Goal: Information Seeking & Learning: Understand process/instructions

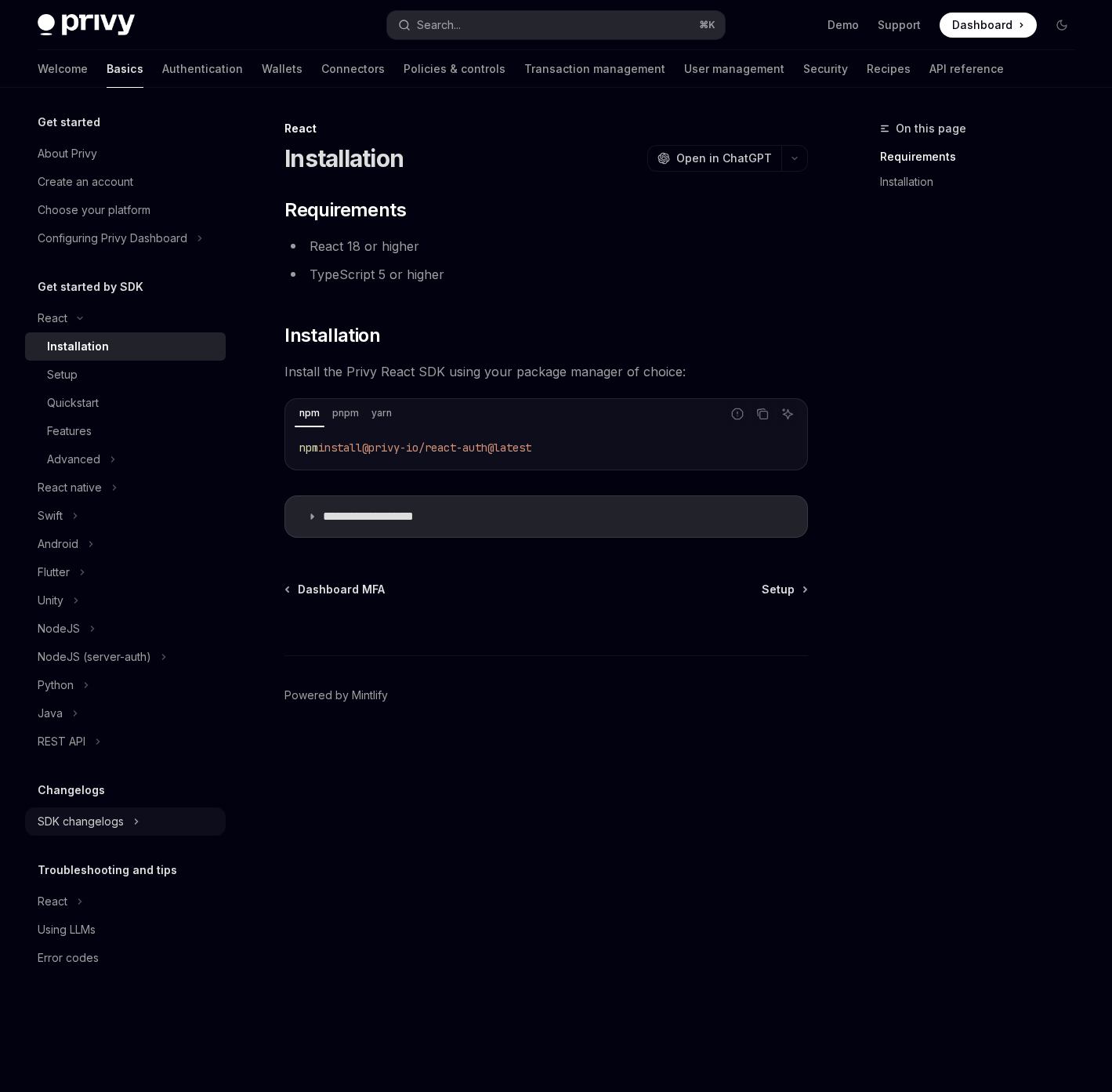
click at [130, 826] on button "SDK changelogs" at bounding box center [126, 821] width 201 height 28
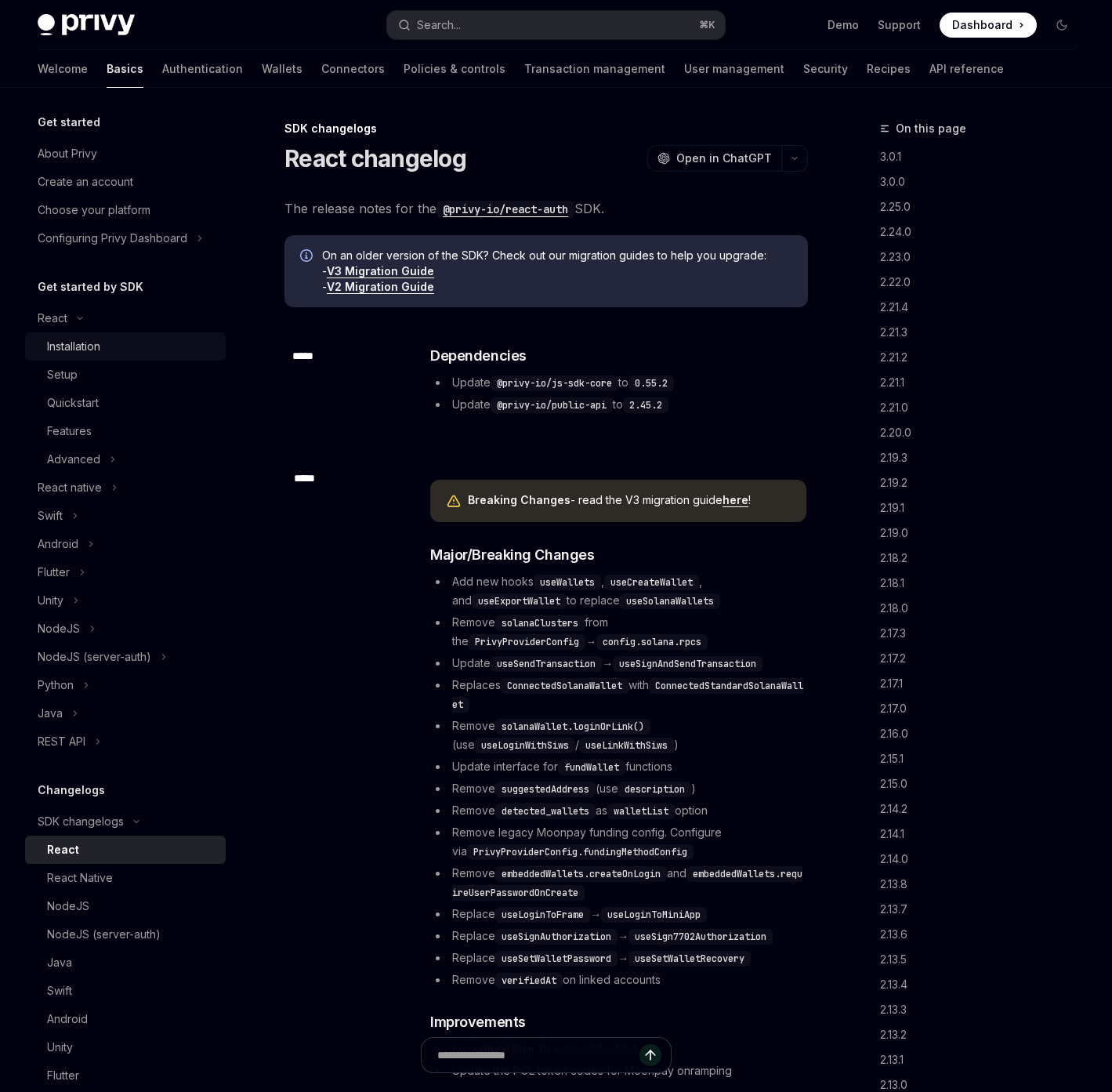
click at [54, 341] on div "Installation" at bounding box center [73, 346] width 53 height 19
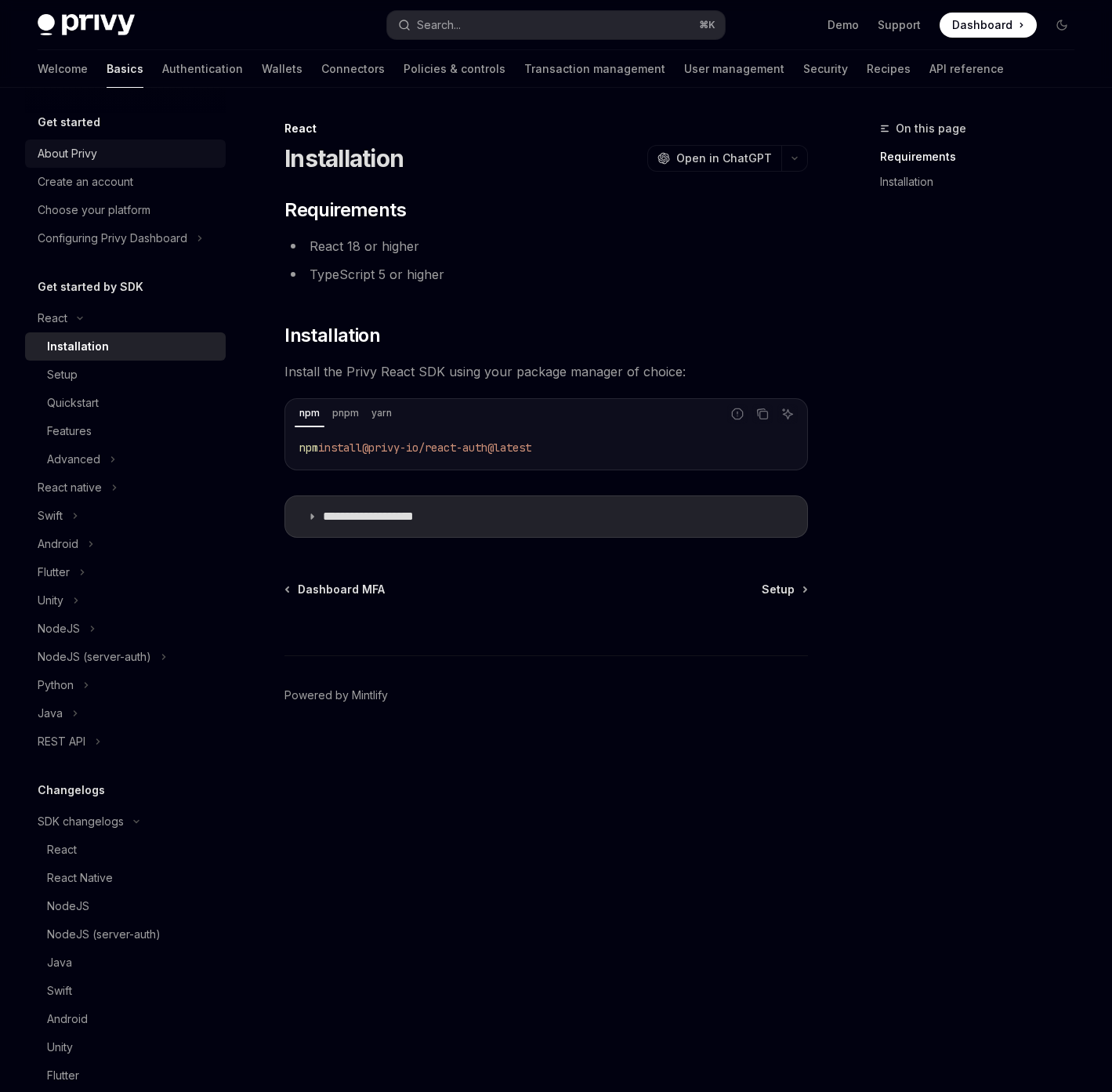
click at [64, 154] on div "About Privy" at bounding box center [68, 154] width 60 height 19
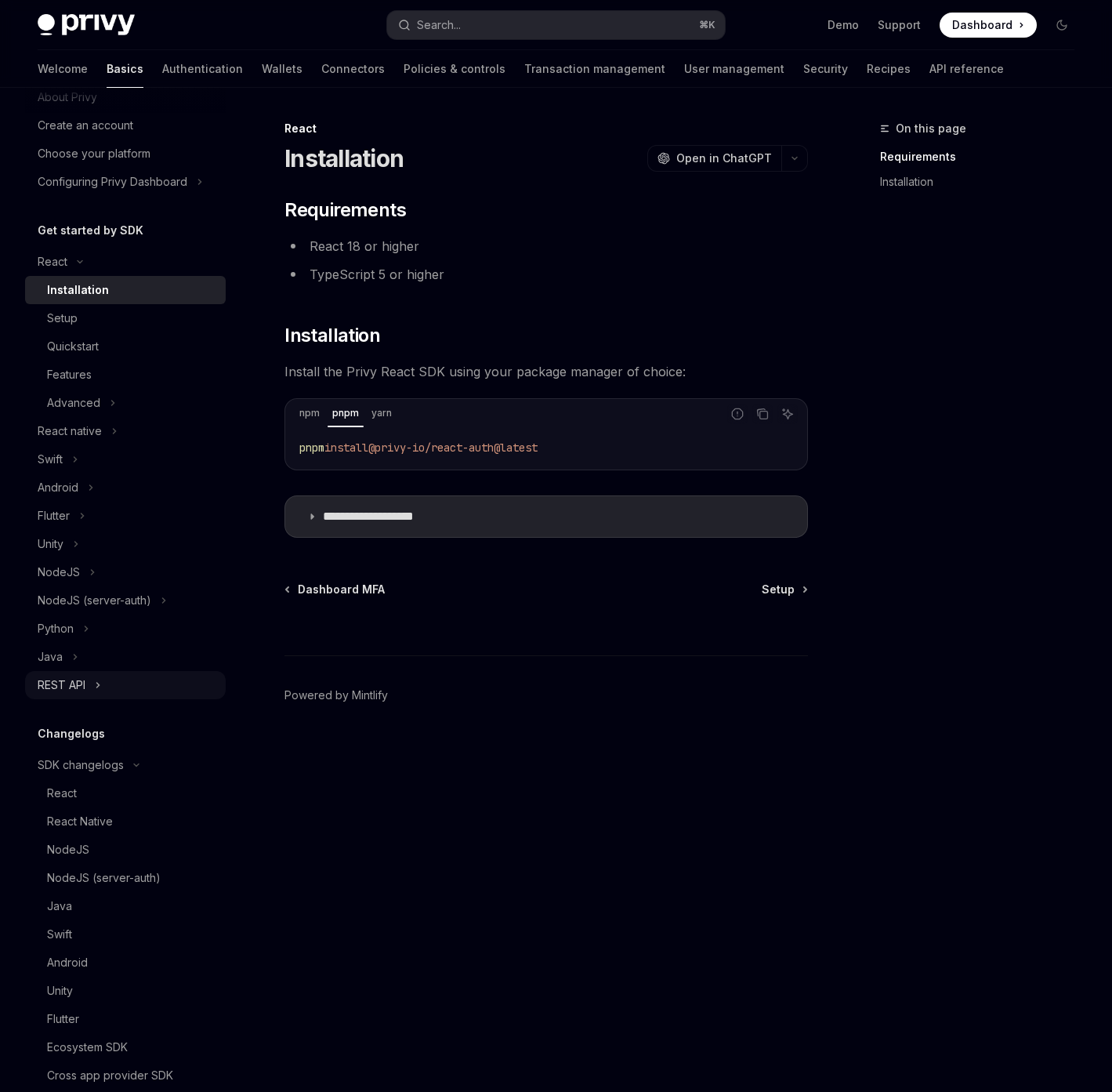
scroll to position [56, 0]
click at [105, 406] on button "Advanced" at bounding box center [126, 403] width 201 height 28
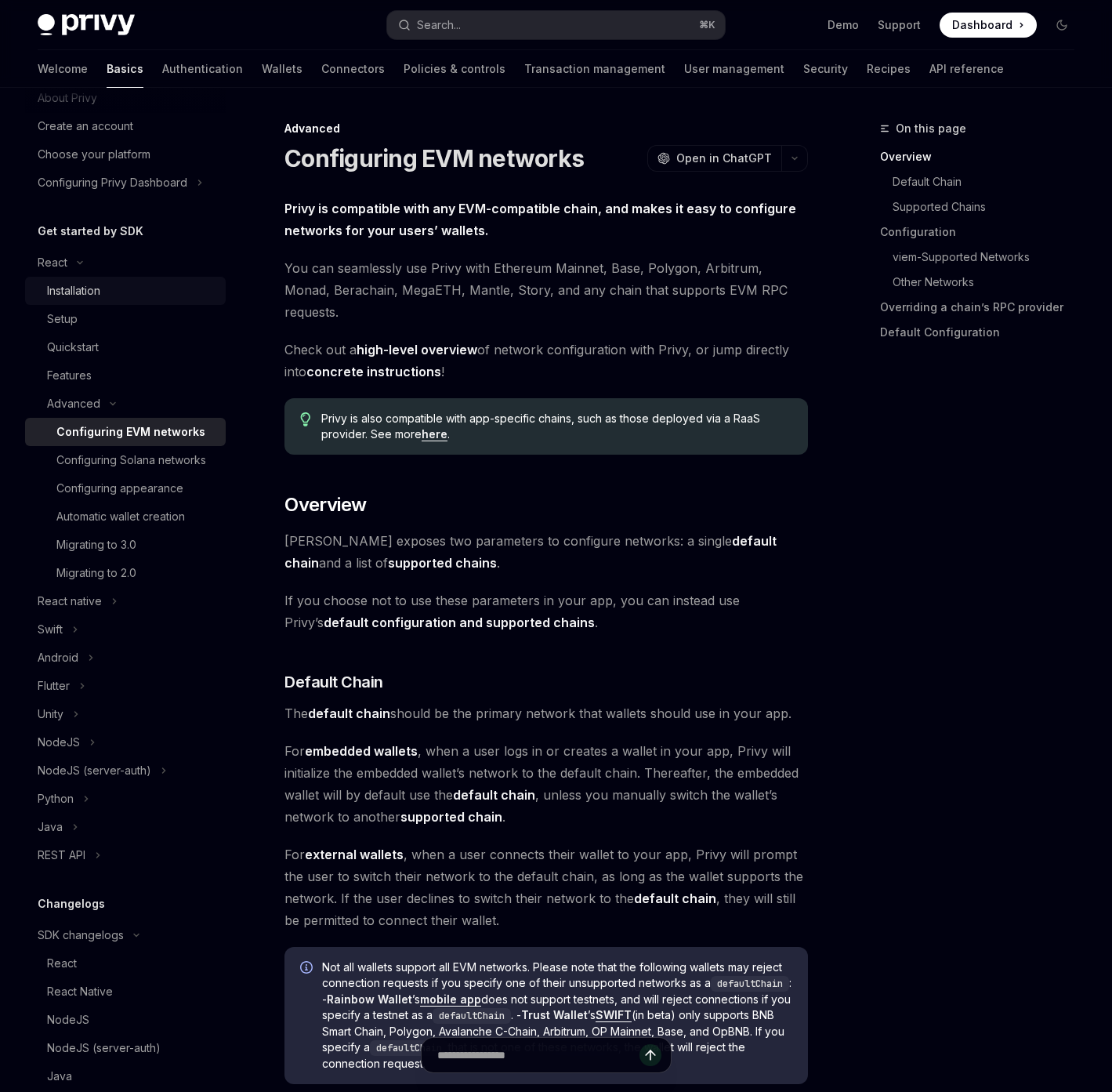
click at [83, 296] on div "Installation" at bounding box center [73, 291] width 53 height 19
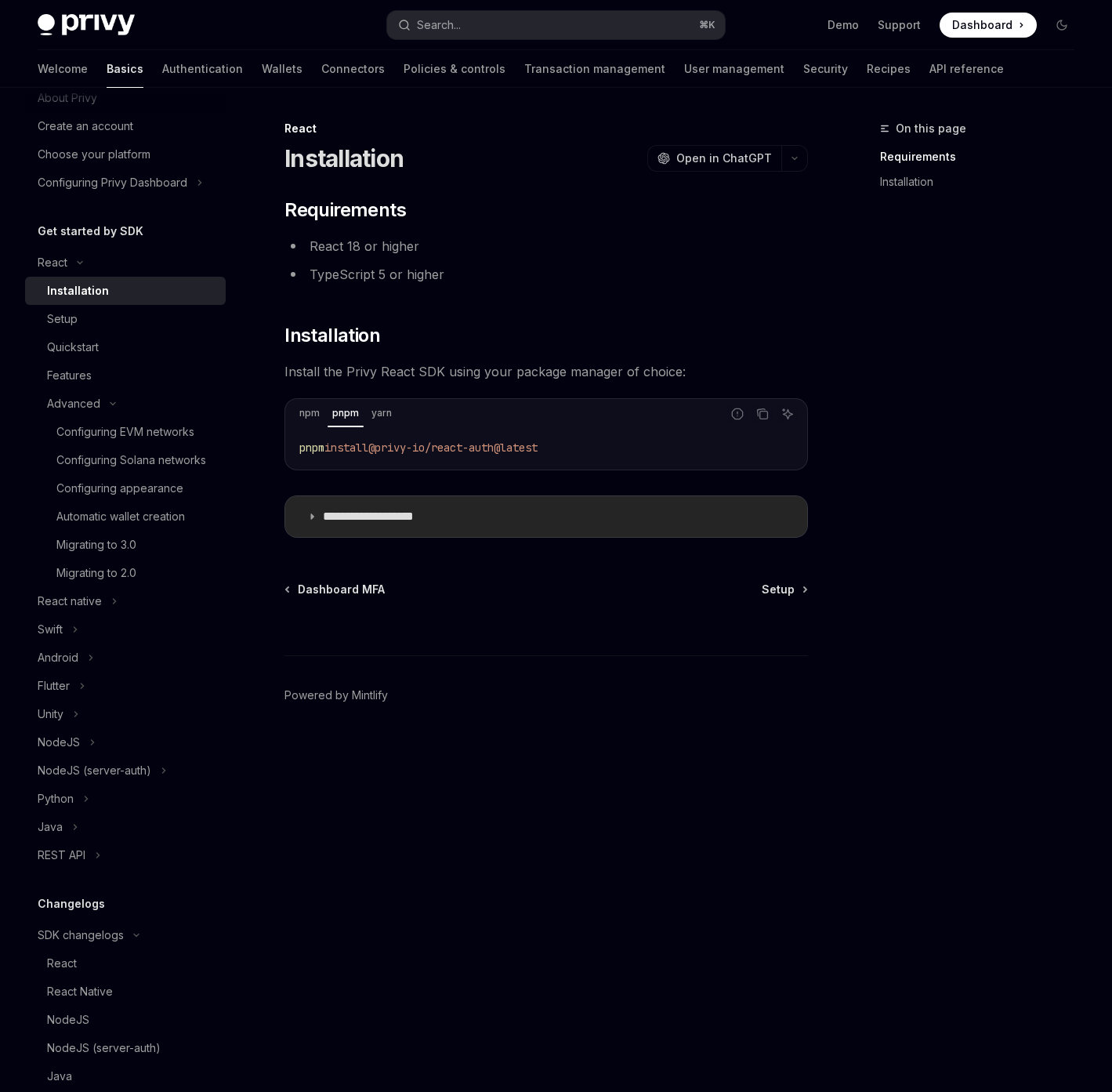
click at [317, 517] on icon at bounding box center [312, 517] width 9 height 9
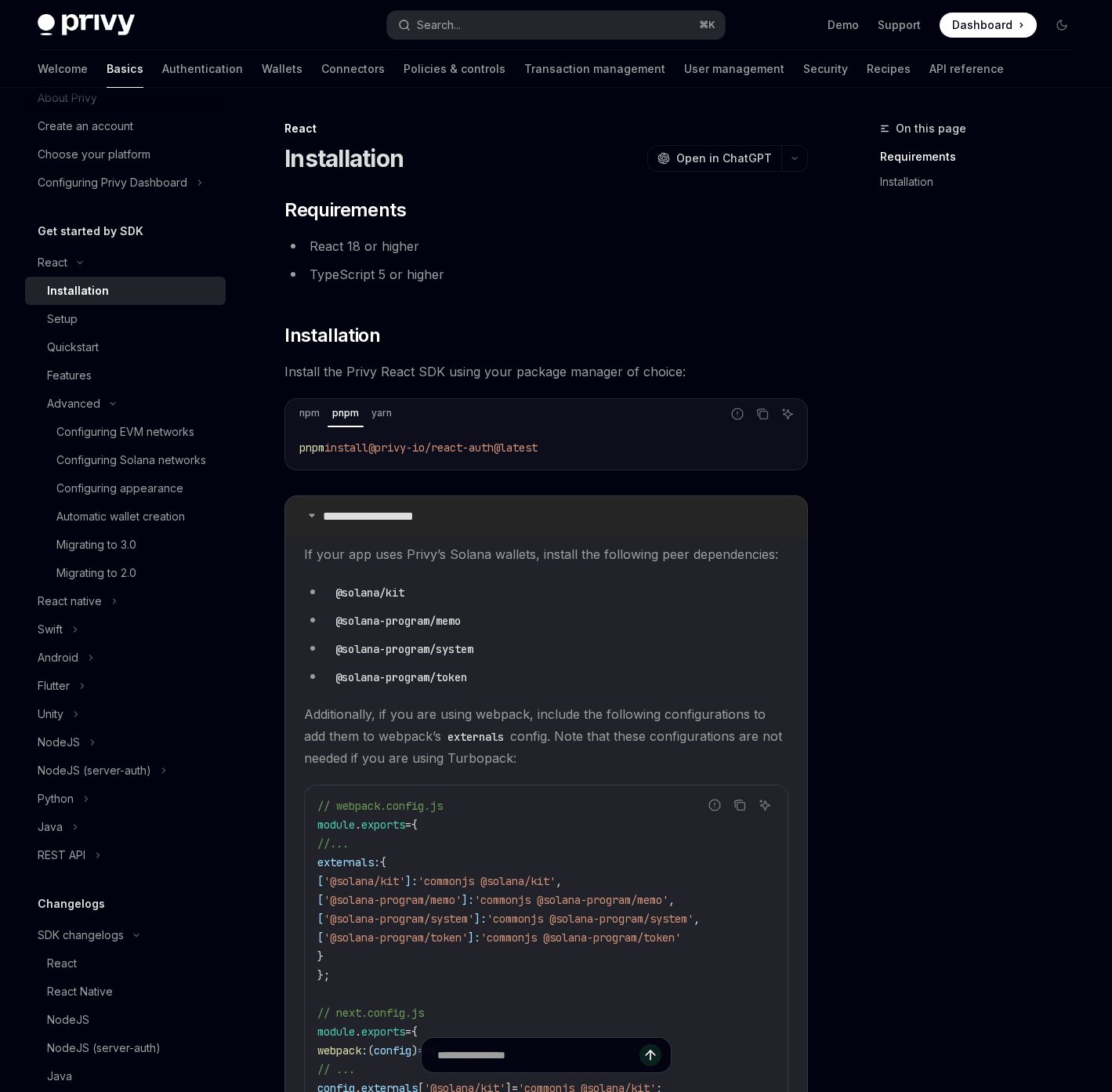
click at [310, 511] on icon at bounding box center [312, 515] width 9 height 9
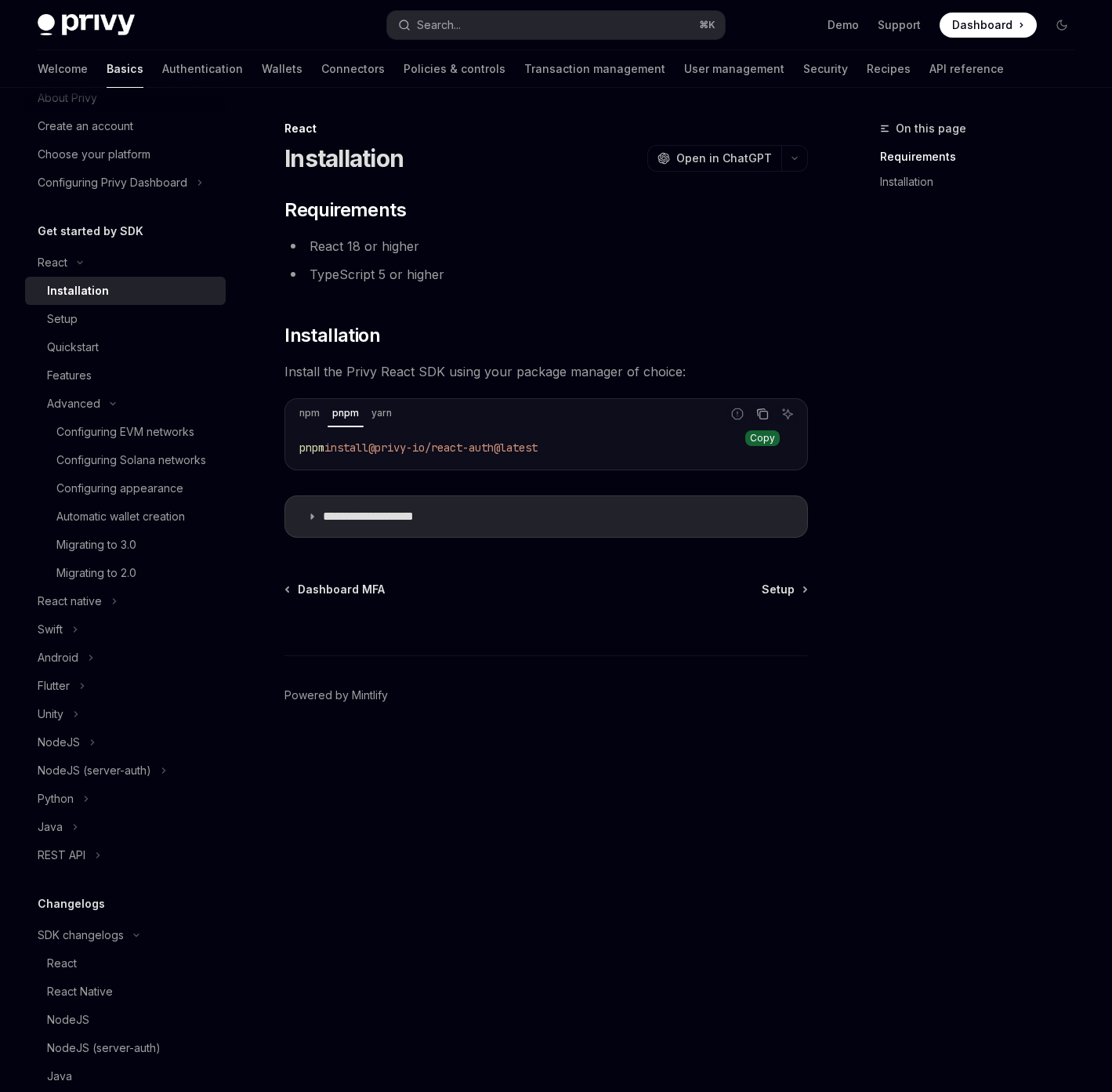
click at [765, 409] on icon "Copy the contents from the code block" at bounding box center [762, 413] width 8 height 7
click at [85, 550] on div "Migrating to 3.0" at bounding box center [96, 545] width 80 height 19
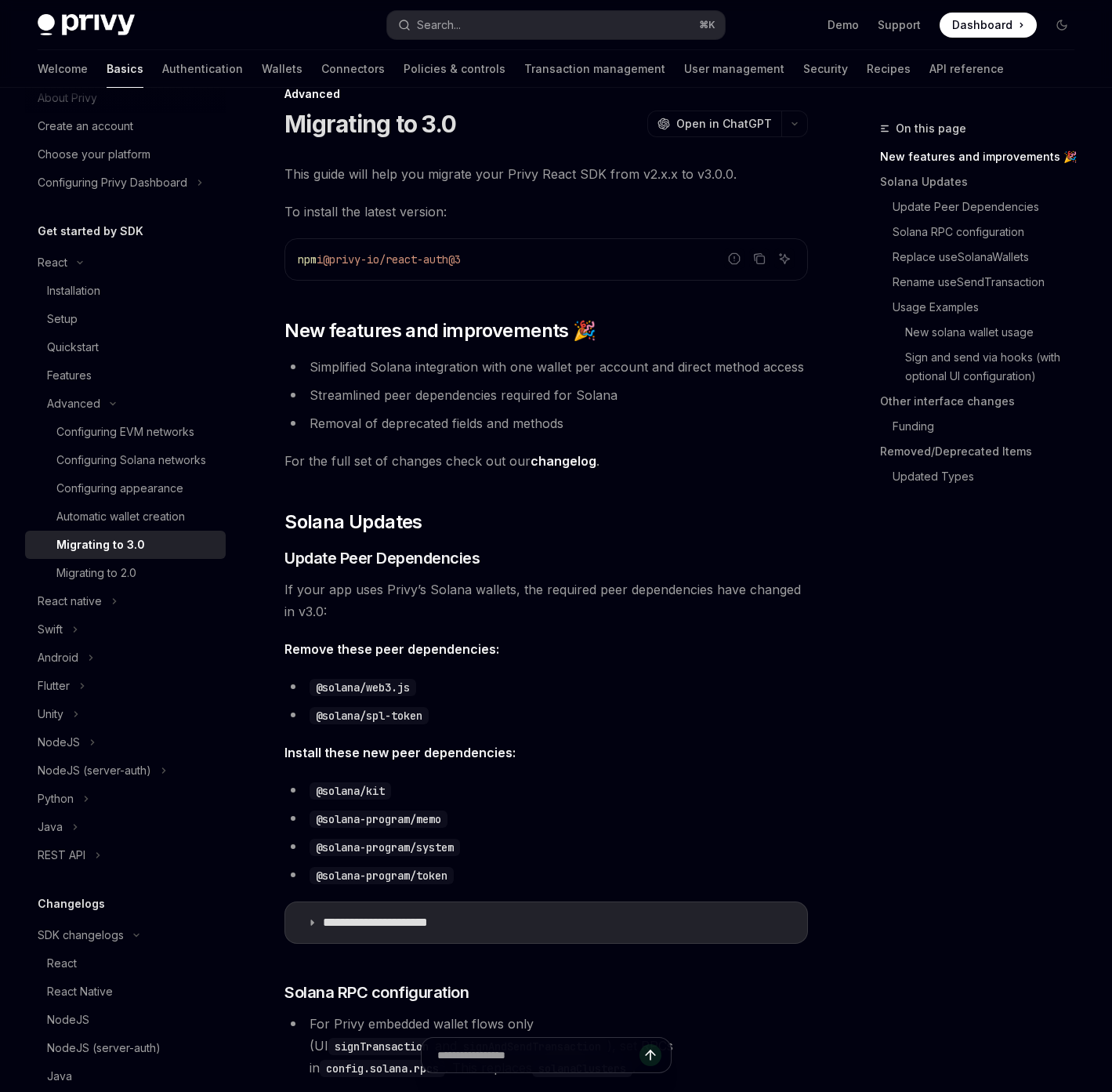
scroll to position [36, 0]
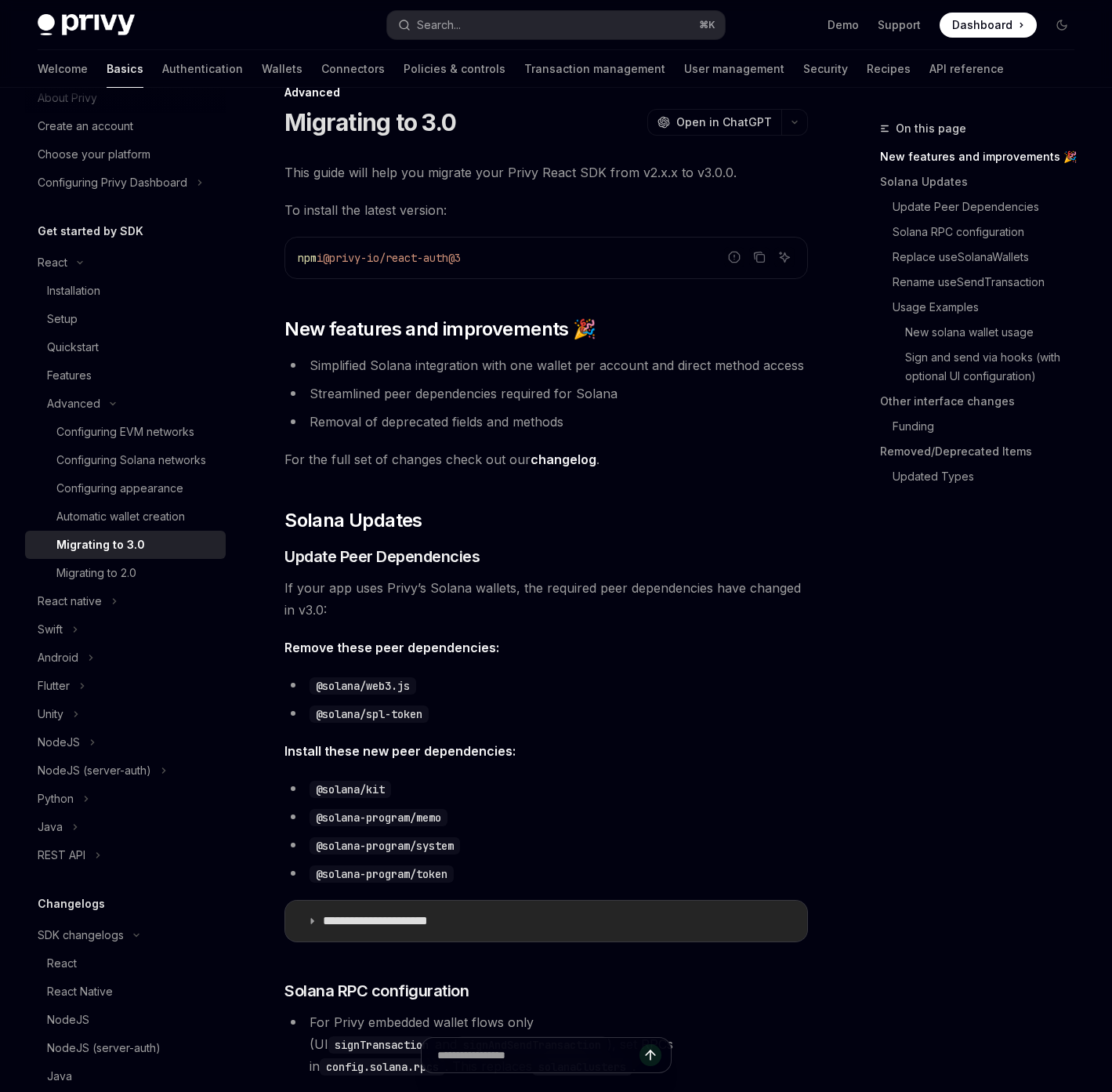
click at [313, 915] on summary "**********" at bounding box center [547, 920] width 522 height 41
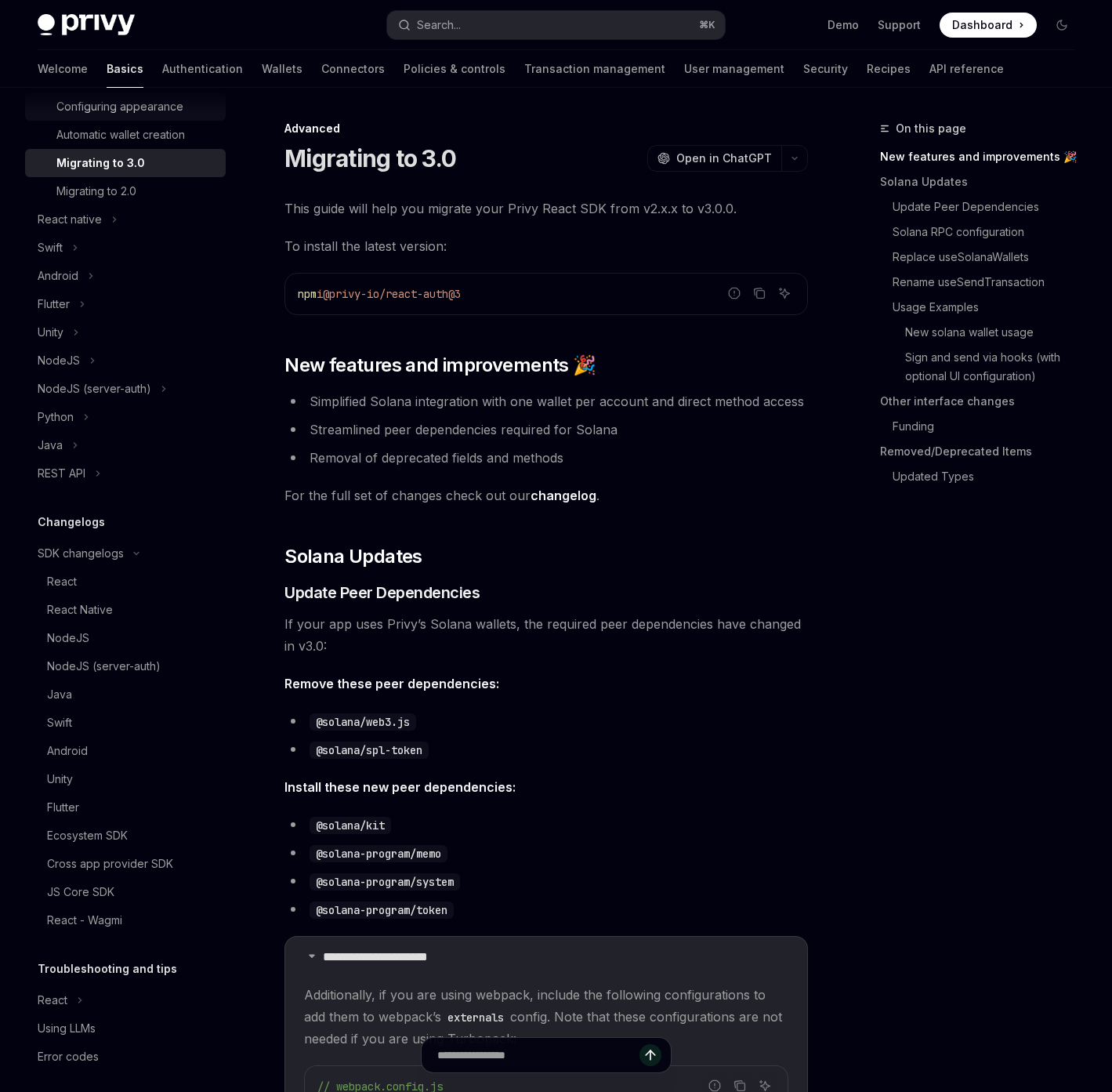
scroll to position [447, 0]
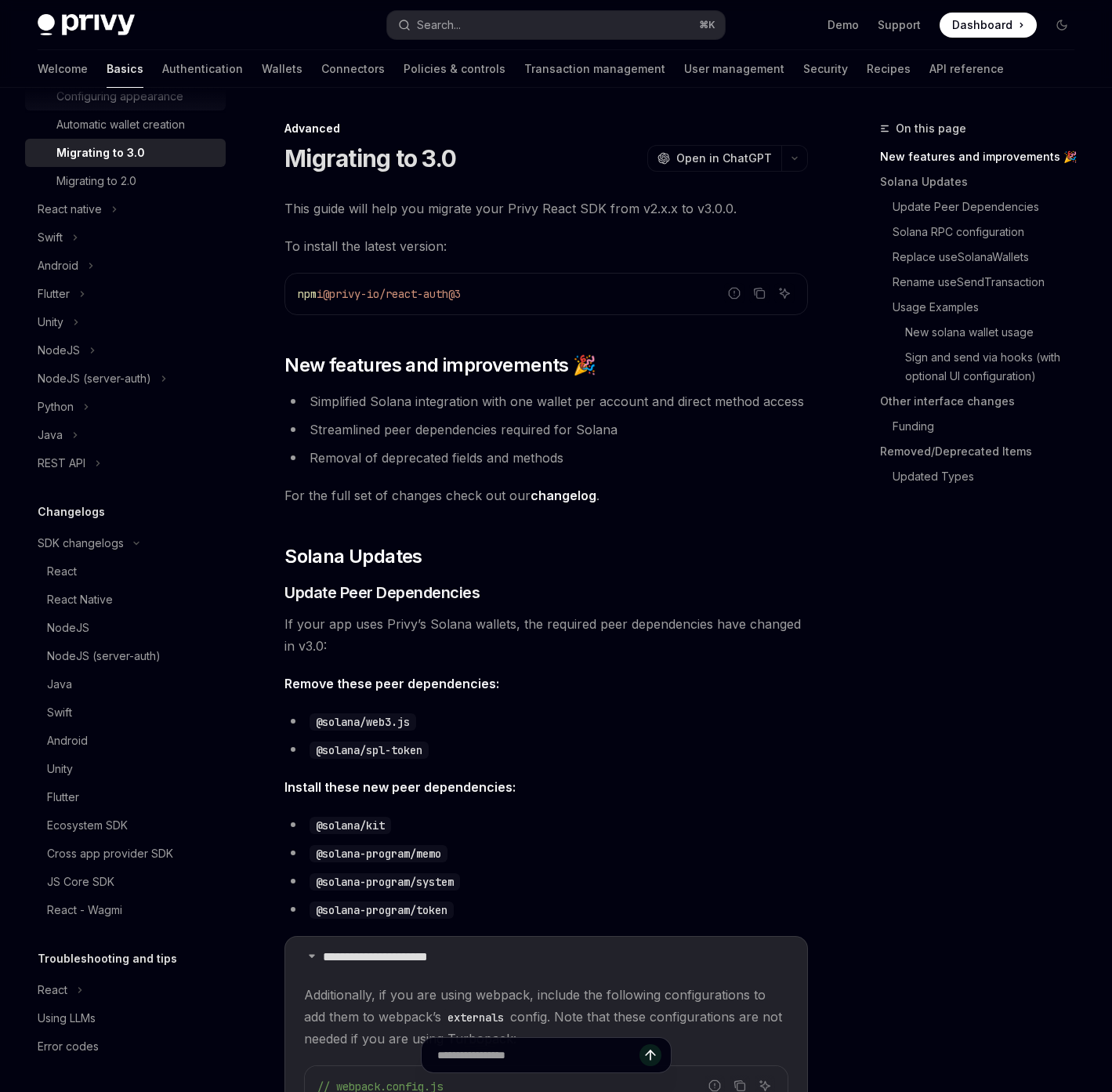
click at [98, 910] on div "React - Wagmi" at bounding box center [84, 910] width 75 height 19
type textarea "*"
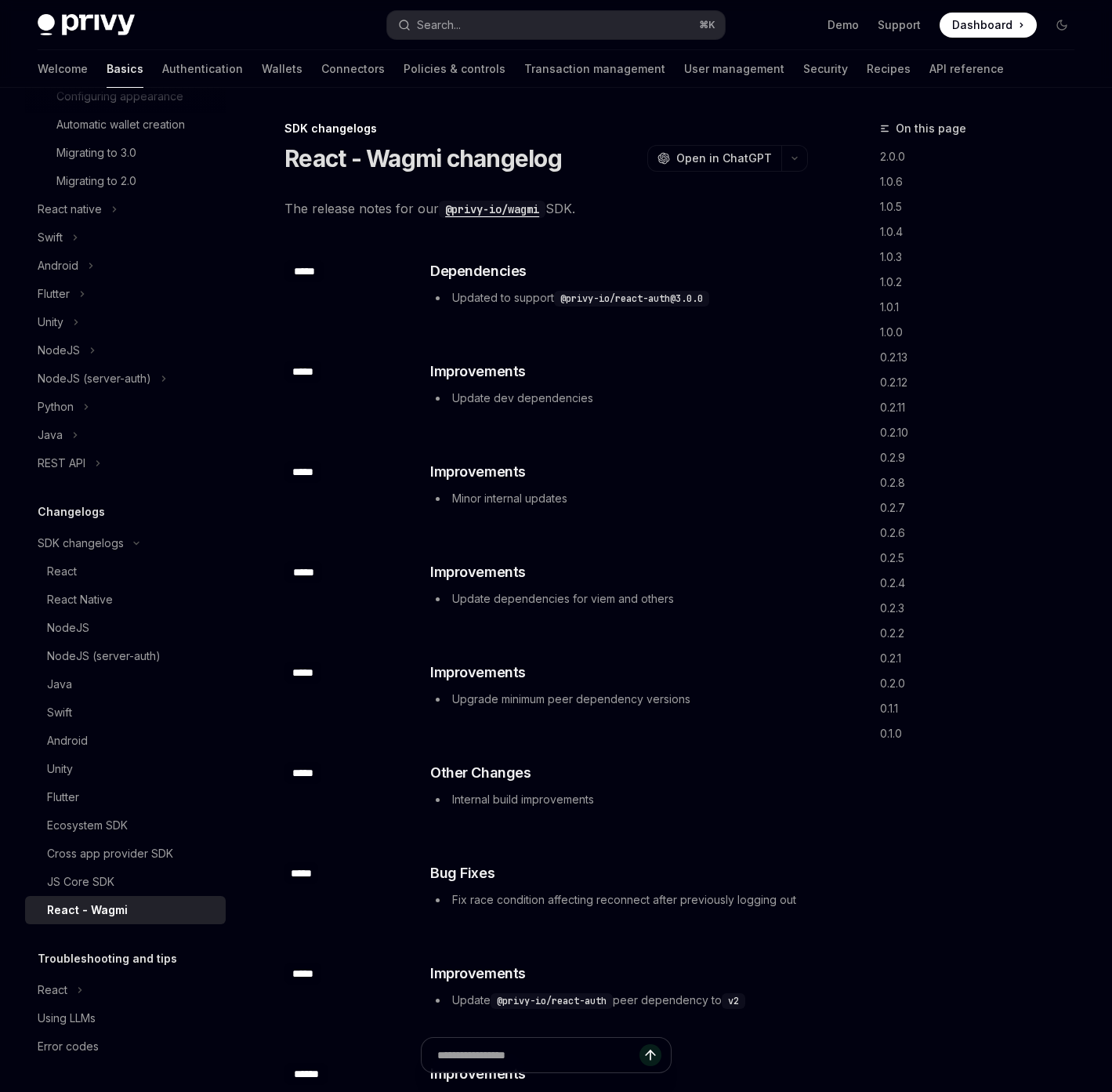
click at [482, 210] on code "@privy-io/wagmi" at bounding box center [492, 209] width 107 height 17
click at [101, 148] on div "Migrating to 3.0" at bounding box center [96, 153] width 80 height 19
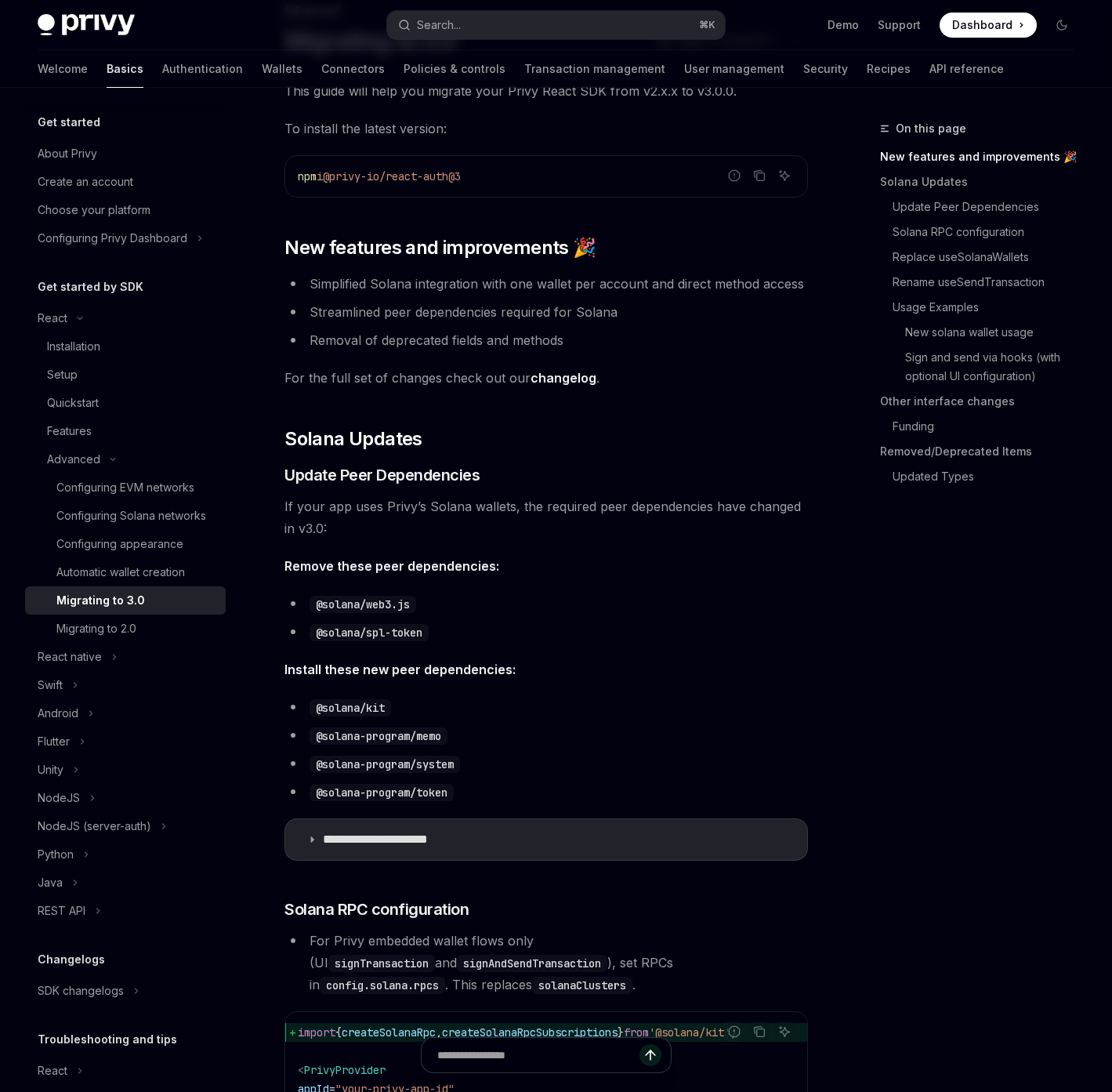
scroll to position [143, 0]
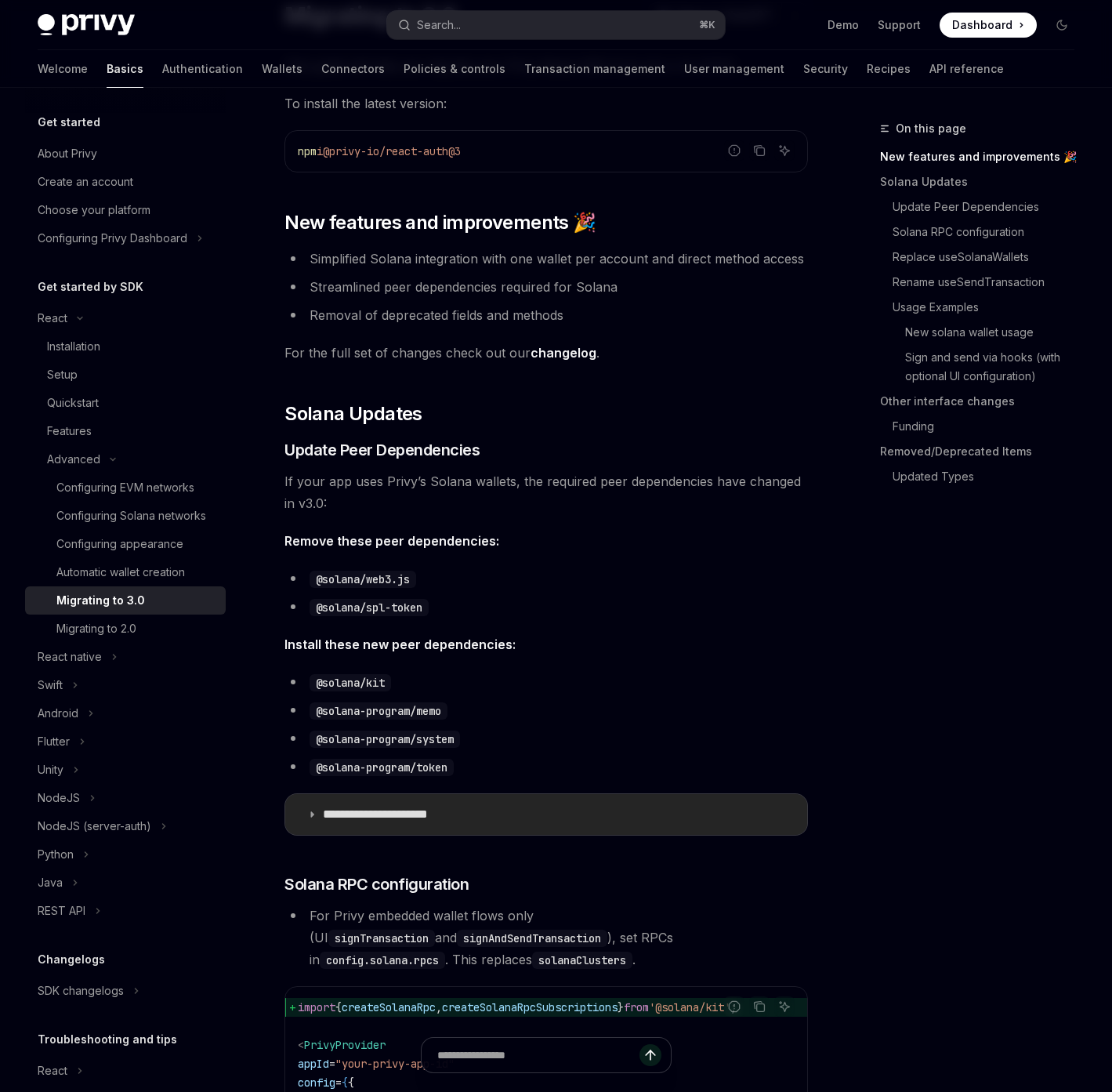
click at [312, 819] on summary "**********" at bounding box center [547, 814] width 522 height 41
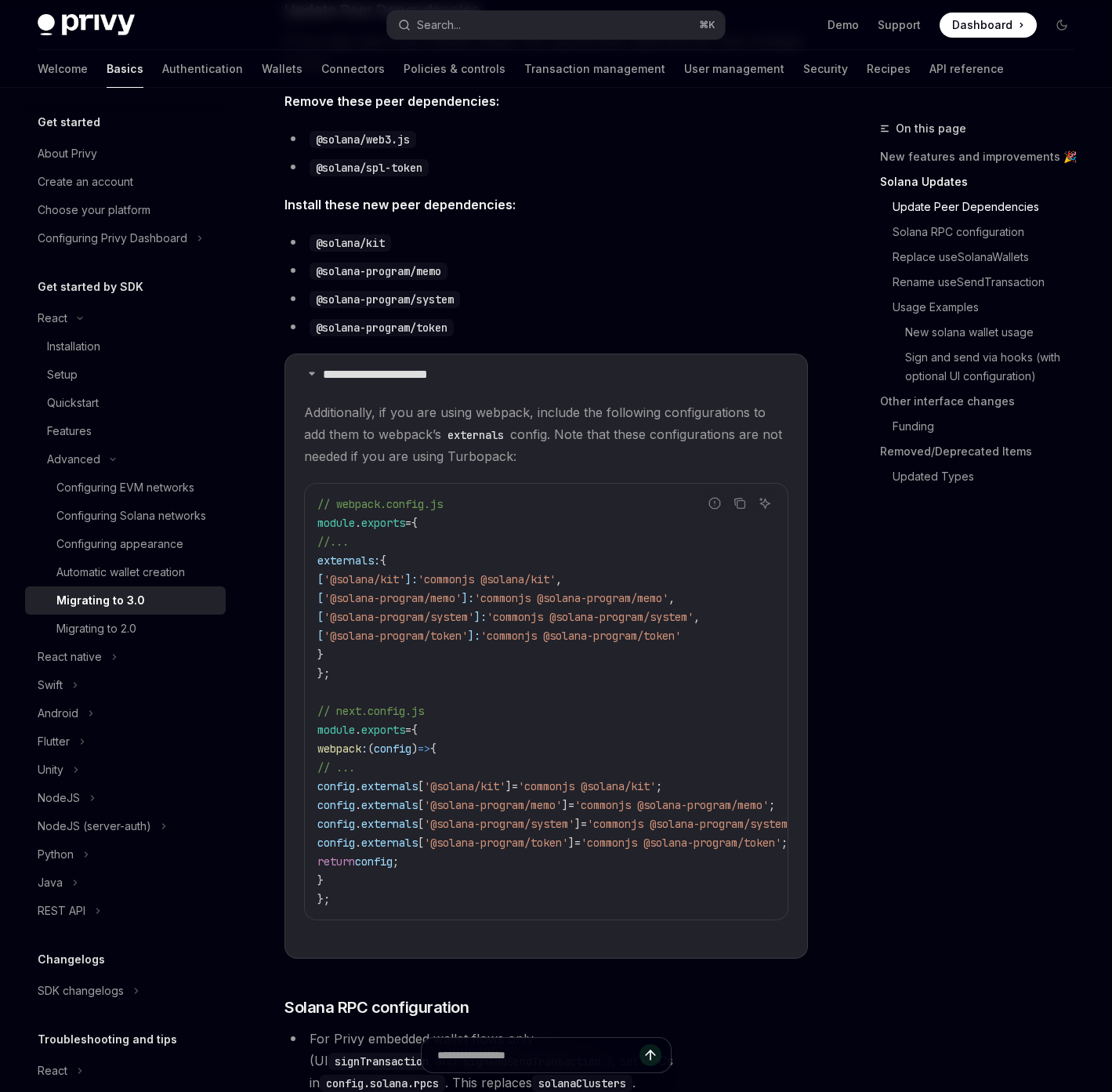
scroll to position [629, 0]
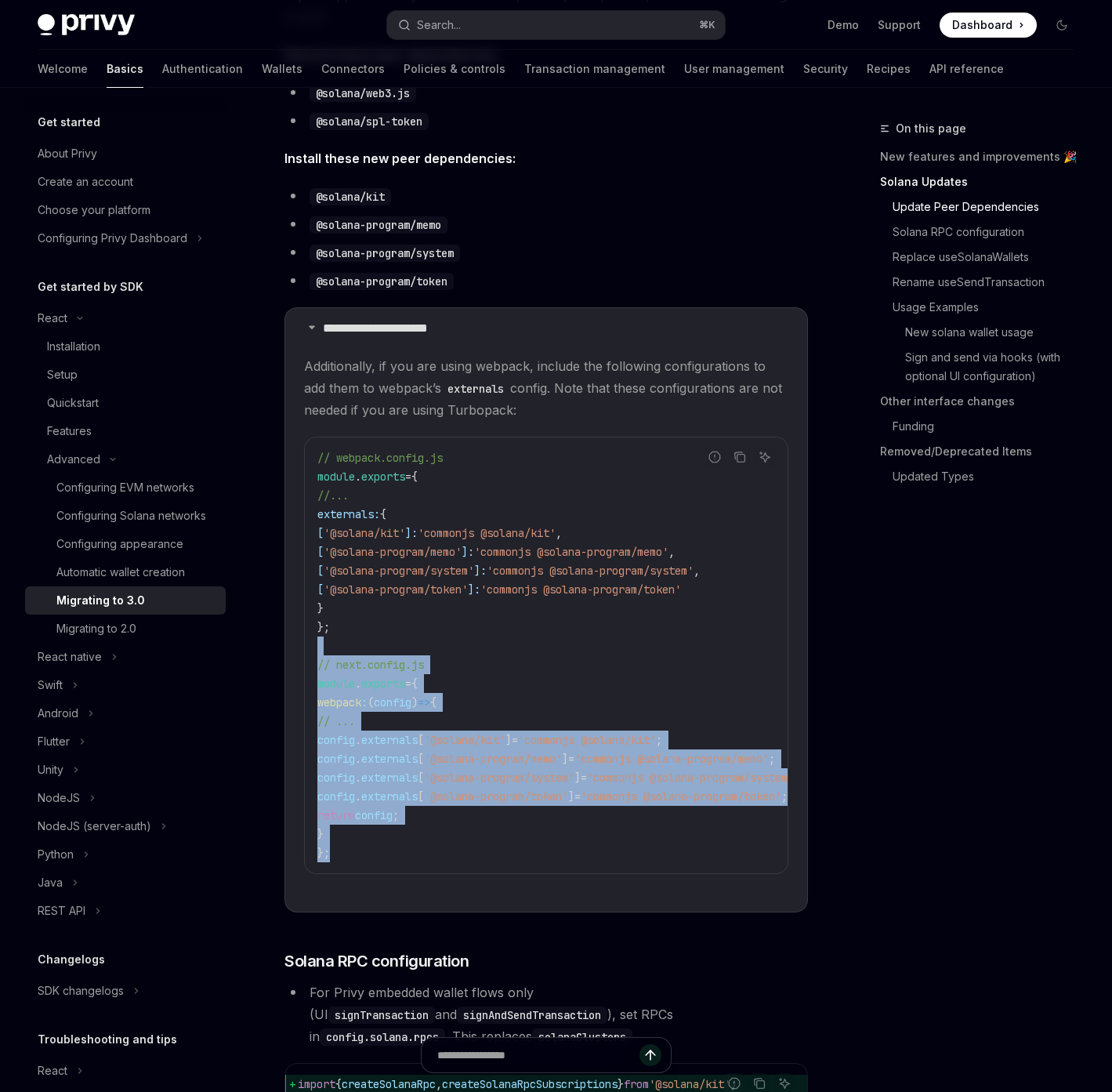
drag, startPoint x: 245, startPoint y: 856, endPoint x: 291, endPoint y: 639, distance: 221.8
click at [305, 639] on div "// webpack.config.js module . exports = { //... externals: { [ '@solana/kit' ]:…" at bounding box center [547, 655] width 482 height 435
copy code "// next.config.js module . exports = { webpack : ( config ) => { // ... config …"
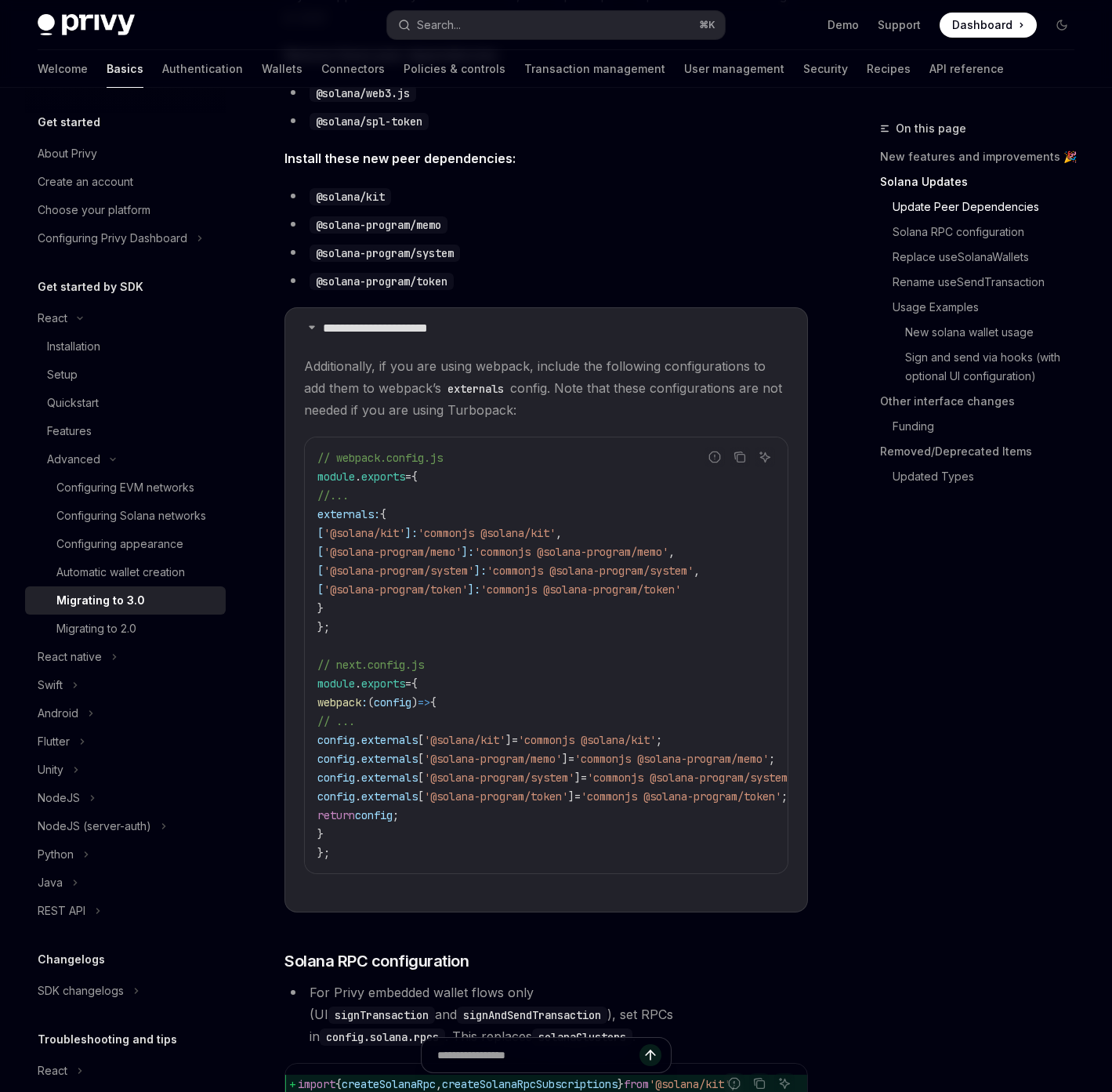
click at [702, 194] on li "@solana/kit" at bounding box center [547, 196] width 524 height 22
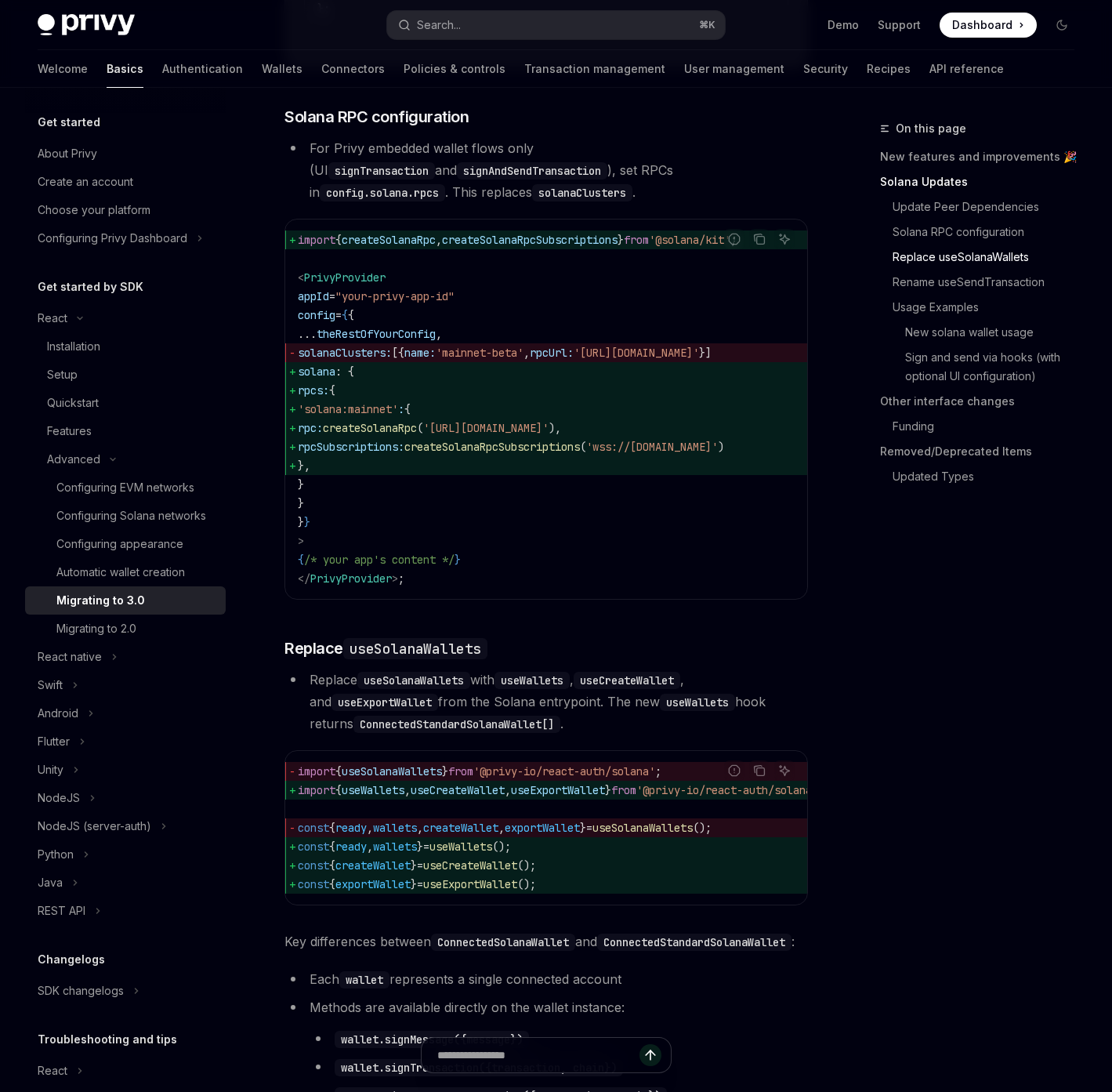
scroll to position [1616, 0]
